Goal: Task Accomplishment & Management: Manage account settings

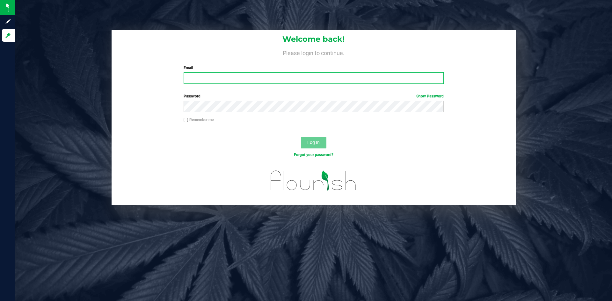
drag, startPoint x: 208, startPoint y: 82, endPoint x: 209, endPoint y: 90, distance: 8.1
click at [208, 82] on input "Email" at bounding box center [313, 77] width 260 height 11
type input "[PERSON_NAME][EMAIL_ADDRESS][PERSON_NAME][DOMAIN_NAME]"
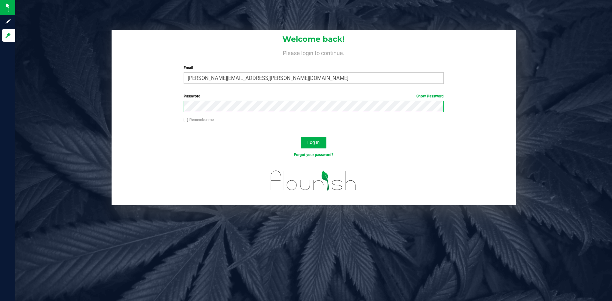
click at [301, 137] on button "Log In" at bounding box center [313, 142] width 25 height 11
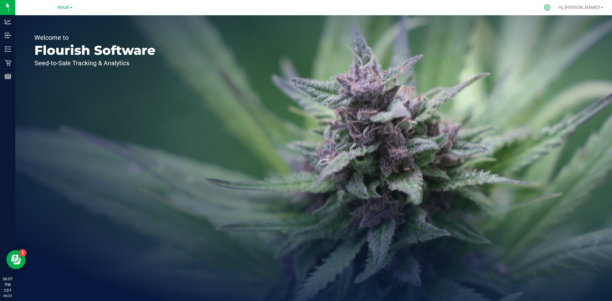
click at [550, 7] on icon at bounding box center [546, 7] width 7 height 7
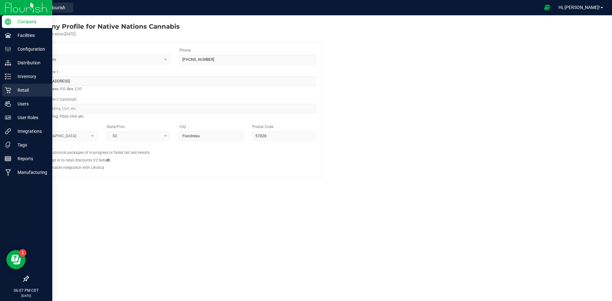
click at [22, 87] on p "Retail" at bounding box center [30, 90] width 38 height 8
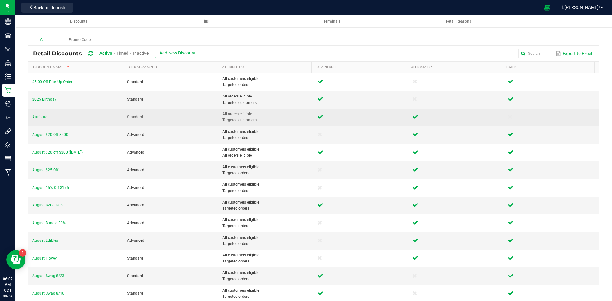
click at [39, 113] on td "Attribute" at bounding box center [75, 118] width 95 height 18
click at [39, 116] on span "Attribute" at bounding box center [39, 117] width 15 height 4
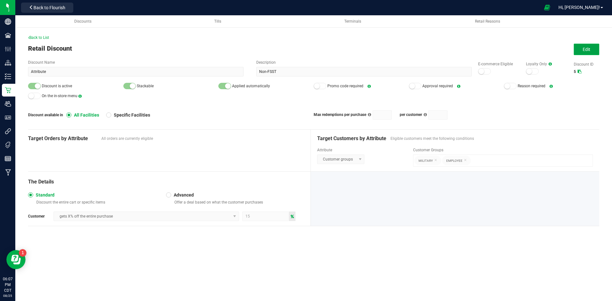
click at [593, 49] on button "Edit" at bounding box center [585, 49] width 25 height 11
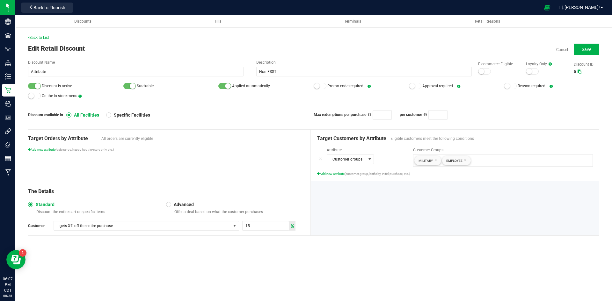
click at [130, 84] on div at bounding box center [129, 86] width 13 height 6
click at [583, 46] on button "Save" at bounding box center [585, 49] width 25 height 11
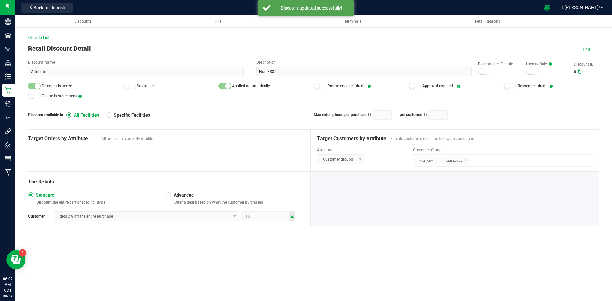
click at [47, 35] on div "Back to List" at bounding box center [313, 38] width 571 height 6
click at [47, 38] on span "Back to List" at bounding box center [38, 37] width 21 height 4
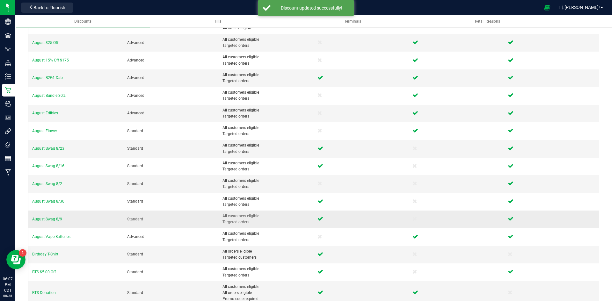
scroll to position [154, 0]
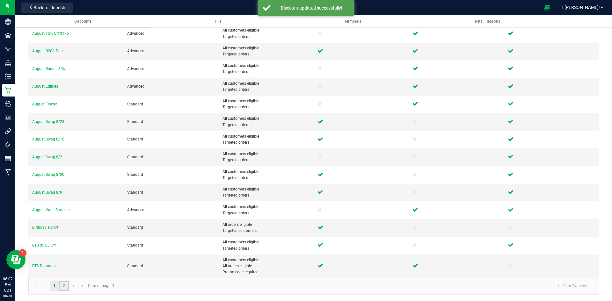
click at [63, 288] on link "2" at bounding box center [63, 286] width 9 height 10
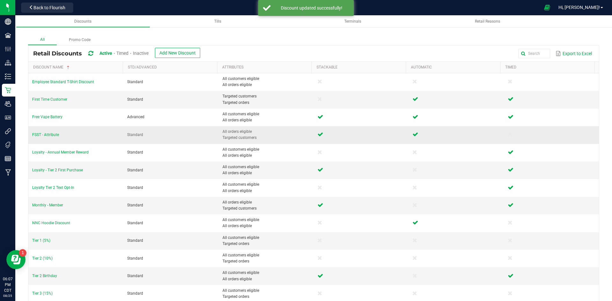
click at [44, 137] on td "FSST - Attribute" at bounding box center [75, 135] width 95 height 18
click at [39, 135] on span "FSST - Attribute" at bounding box center [45, 135] width 27 height 4
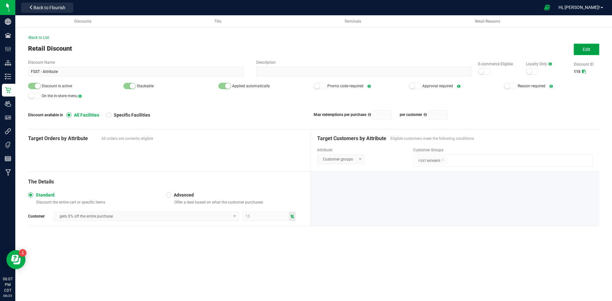
click at [576, 51] on button "Edit" at bounding box center [585, 49] width 25 height 11
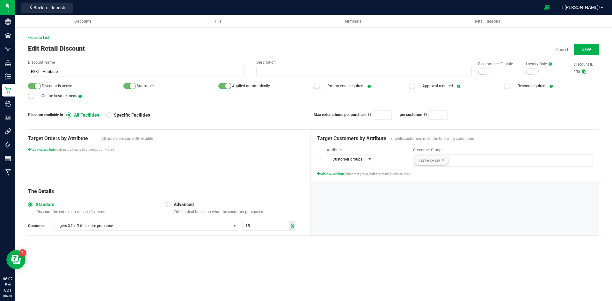
click at [133, 84] on small at bounding box center [133, 86] width 6 height 6
click at [592, 50] on button "Save" at bounding box center [585, 49] width 25 height 11
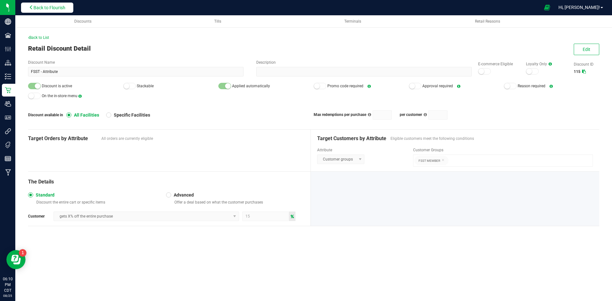
click at [56, 9] on button "Back to Flourish" at bounding box center [47, 8] width 52 height 10
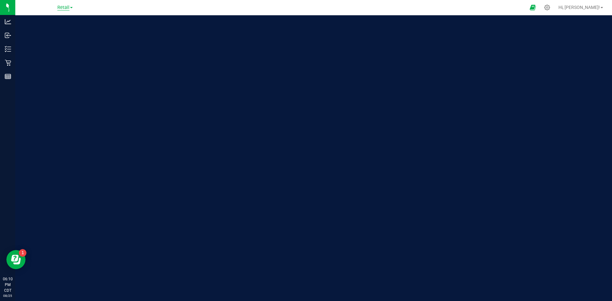
click at [59, 8] on span "Retail" at bounding box center [63, 8] width 12 height 6
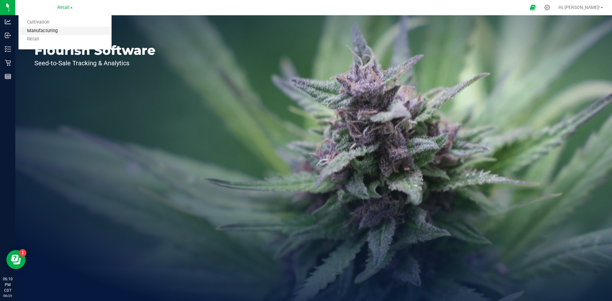
click at [56, 29] on link "Manufacturing" at bounding box center [64, 31] width 93 height 9
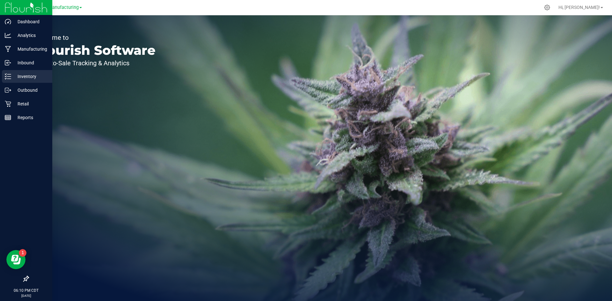
click at [12, 75] on p "Inventory" at bounding box center [30, 77] width 38 height 8
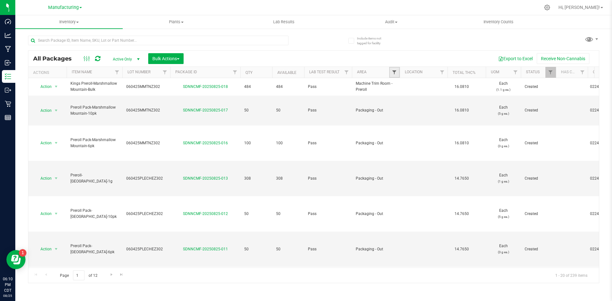
drag, startPoint x: 376, startPoint y: 69, endPoint x: 393, endPoint y: 72, distance: 17.6
click at [393, 72] on span "Filter" at bounding box center [394, 72] width 5 height 5
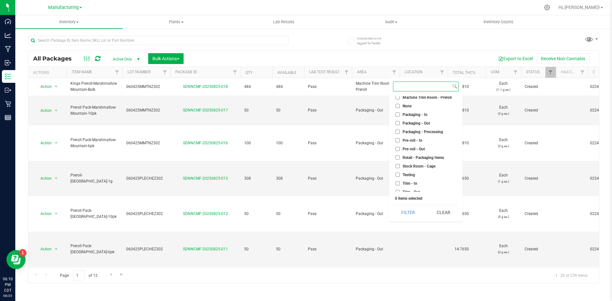
scroll to position [169, 0]
click at [416, 144] on span "Pre-roll - Out" at bounding box center [413, 146] width 22 height 4
click at [399, 144] on input "Pre-roll - Out" at bounding box center [397, 145] width 4 height 4
drag, startPoint x: 412, startPoint y: 144, endPoint x: 411, endPoint y: 140, distance: 3.8
click at [411, 144] on span "Pre-roll - Out" at bounding box center [413, 146] width 22 height 4
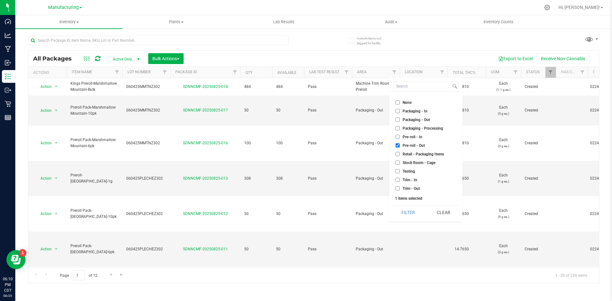
click at [399, 144] on input "Pre-roll - Out" at bounding box center [397, 145] width 4 height 4
checkbox input "false"
click at [406, 119] on span "Packaging - Out" at bounding box center [415, 120] width 27 height 4
click at [399, 119] on input "Packaging - Out" at bounding box center [397, 120] width 4 height 4
checkbox input "true"
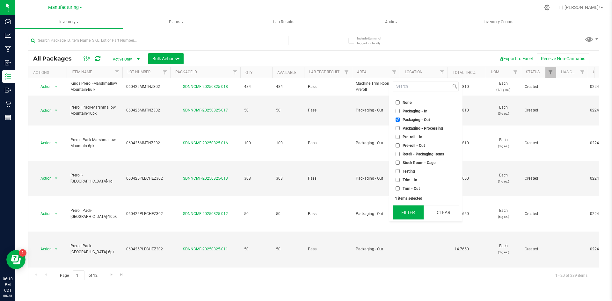
click at [407, 214] on button "Filter" at bounding box center [408, 212] width 31 height 14
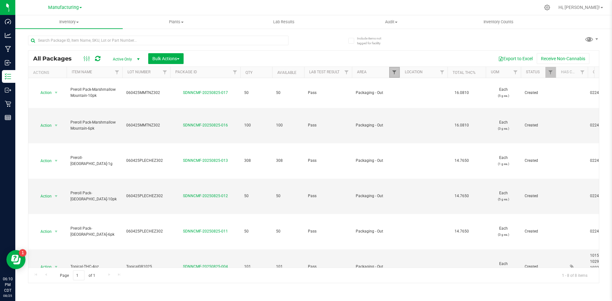
click at [393, 73] on span "Filter" at bounding box center [394, 72] width 5 height 5
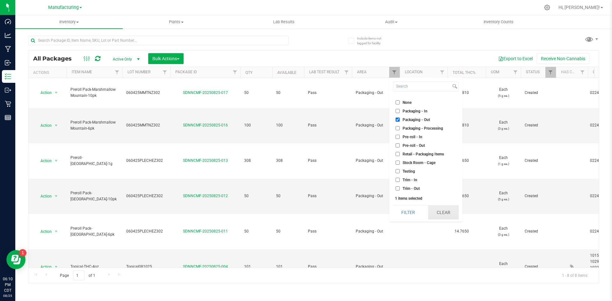
click at [445, 210] on button "Clear" at bounding box center [443, 212] width 31 height 14
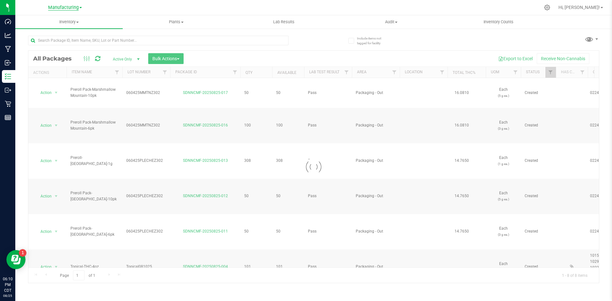
click at [66, 6] on span "Manufacturing" at bounding box center [63, 8] width 31 height 6
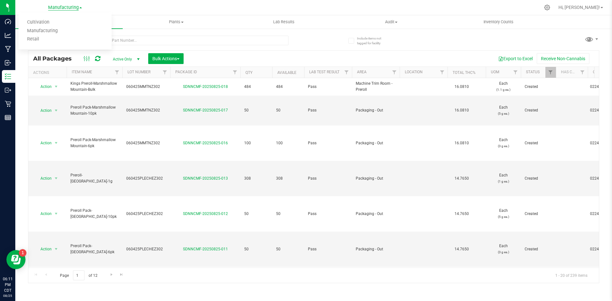
click at [62, 6] on span "Manufacturing" at bounding box center [63, 8] width 31 height 6
click at [60, 40] on link "Retail" at bounding box center [64, 39] width 93 height 9
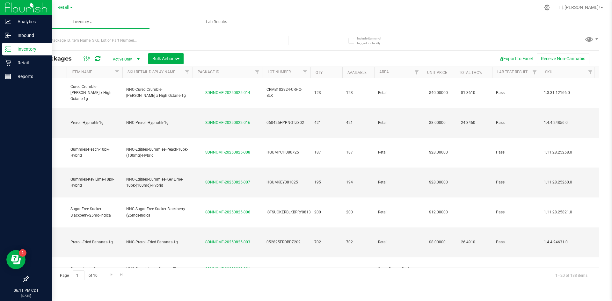
click at [6, 49] on icon at bounding box center [5, 48] width 1 height 1
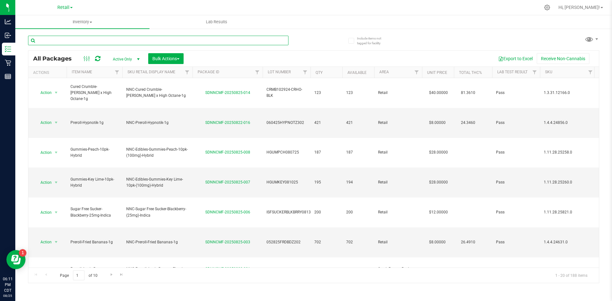
drag, startPoint x: 108, startPoint y: 38, endPoint x: 107, endPoint y: 33, distance: 5.5
click at [109, 39] on input "text" at bounding box center [158, 41] width 260 height 10
type input "[PERSON_NAME]"
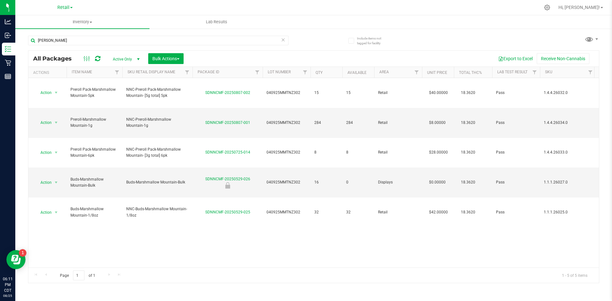
click at [284, 40] on icon at bounding box center [283, 40] width 4 height 8
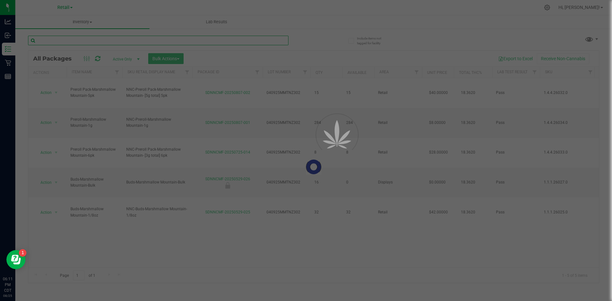
click at [219, 40] on input "text" at bounding box center [158, 41] width 260 height 10
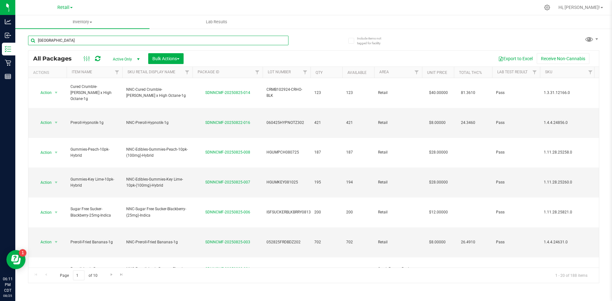
type input "[GEOGRAPHIC_DATA]"
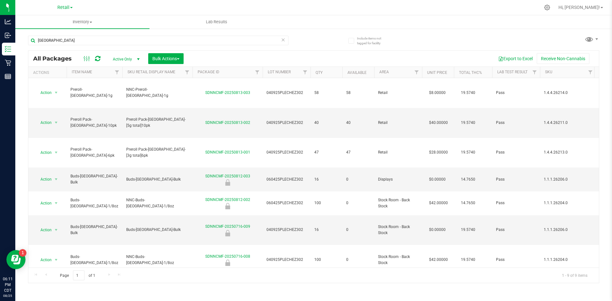
click at [284, 39] on icon at bounding box center [283, 40] width 4 height 8
